Goal: Transaction & Acquisition: Purchase product/service

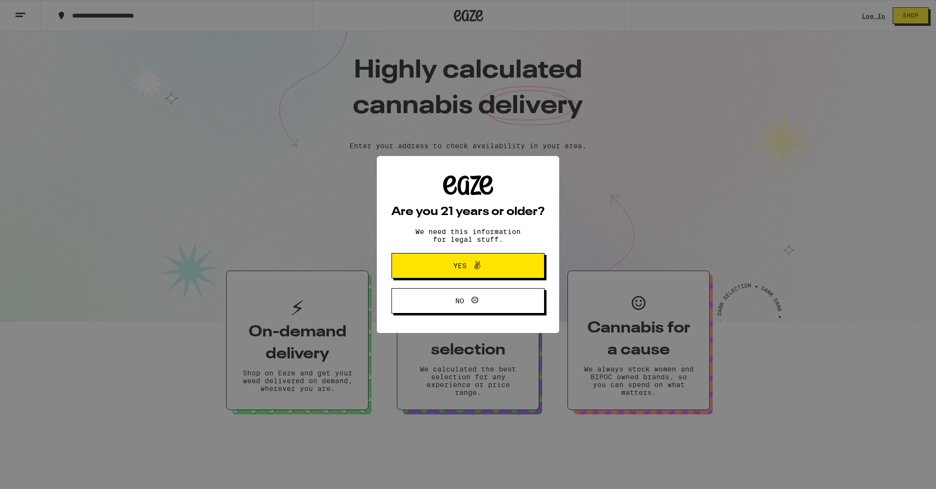
click at [461, 182] on div "Are you 21 years or older? We need this information for legal stuff. Yes No" at bounding box center [468, 244] width 936 height 489
click at [456, 272] on span "Yes" at bounding box center [468, 265] width 74 height 13
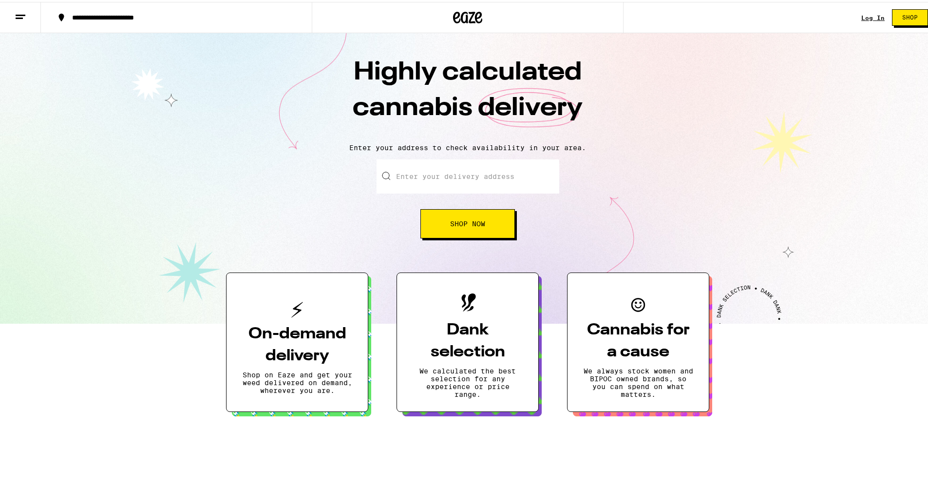
click at [451, 175] on input "Enter your delivery address" at bounding box center [468, 174] width 183 height 34
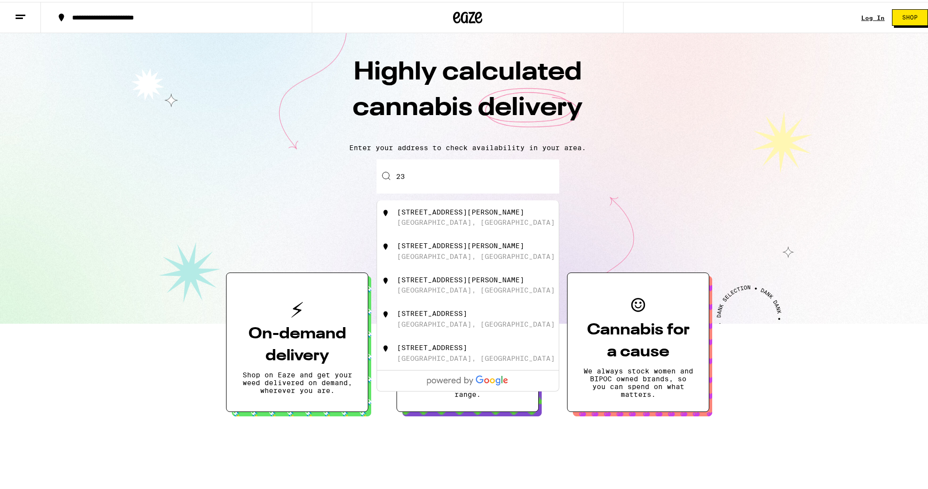
type input "2"
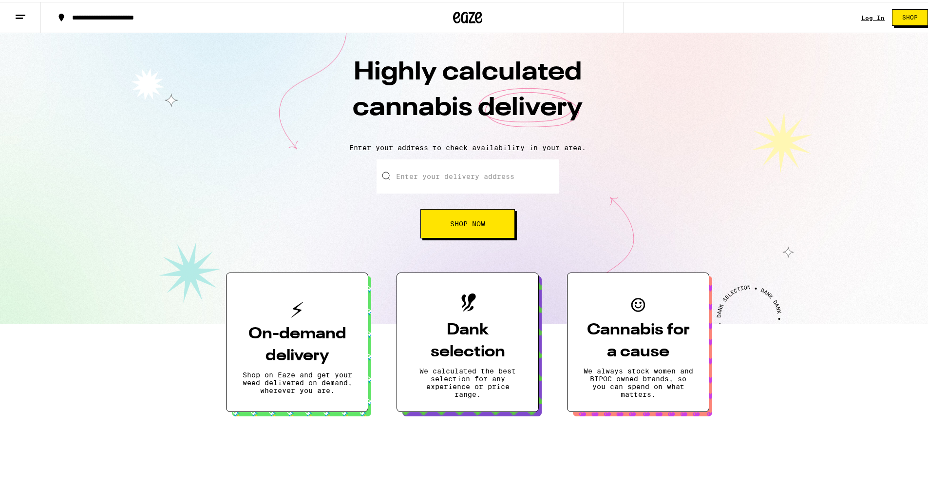
click at [863, 239] on div "Highly calculated cannabis delivery Enter your address to check availability in…" at bounding box center [468, 176] width 936 height 290
